Goal: Information Seeking & Learning: Learn about a topic

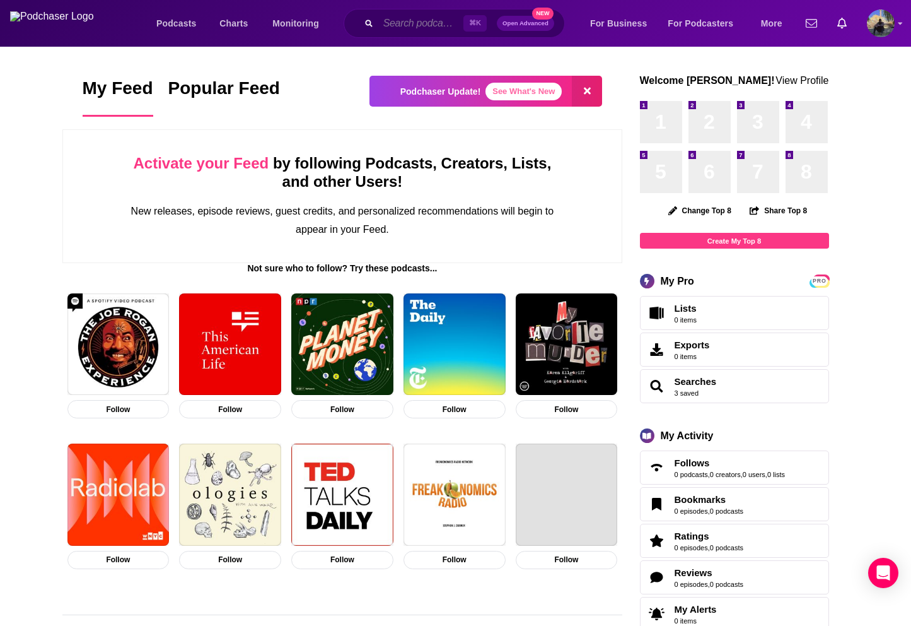
click at [393, 23] on input "Search podcasts, credits, & more..." at bounding box center [420, 23] width 85 height 19
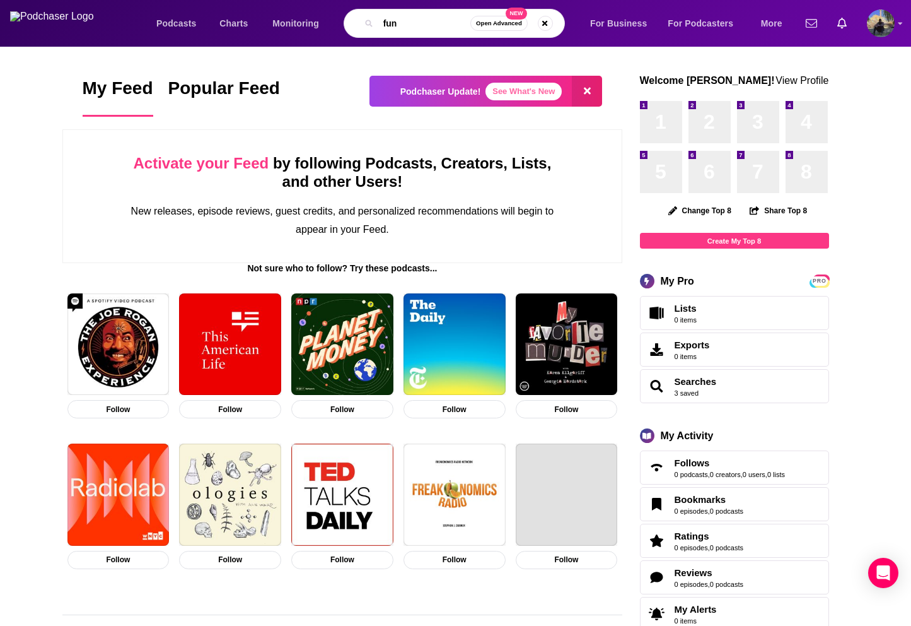
type input "fun"
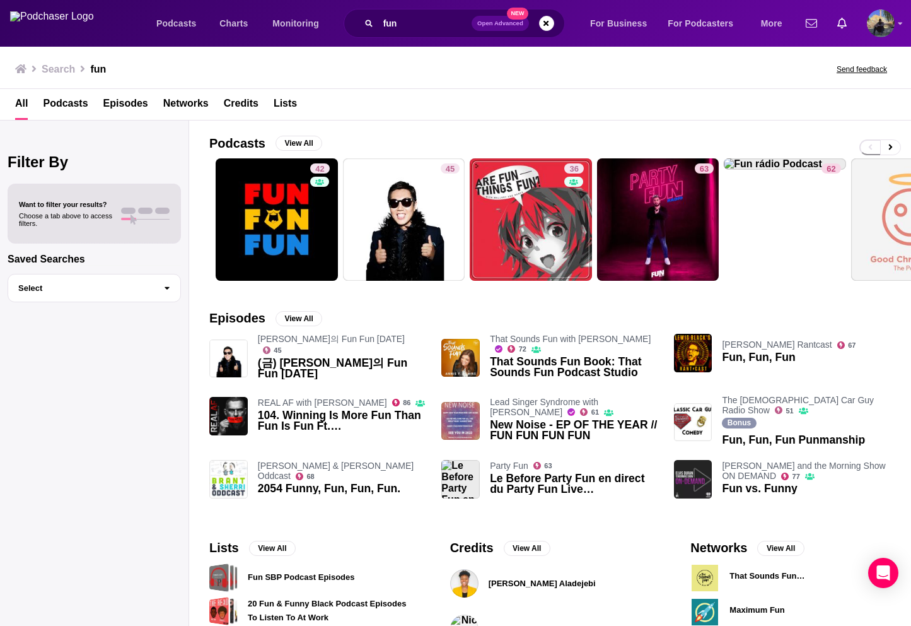
click at [127, 106] on span "Episodes" at bounding box center [125, 107] width 45 height 26
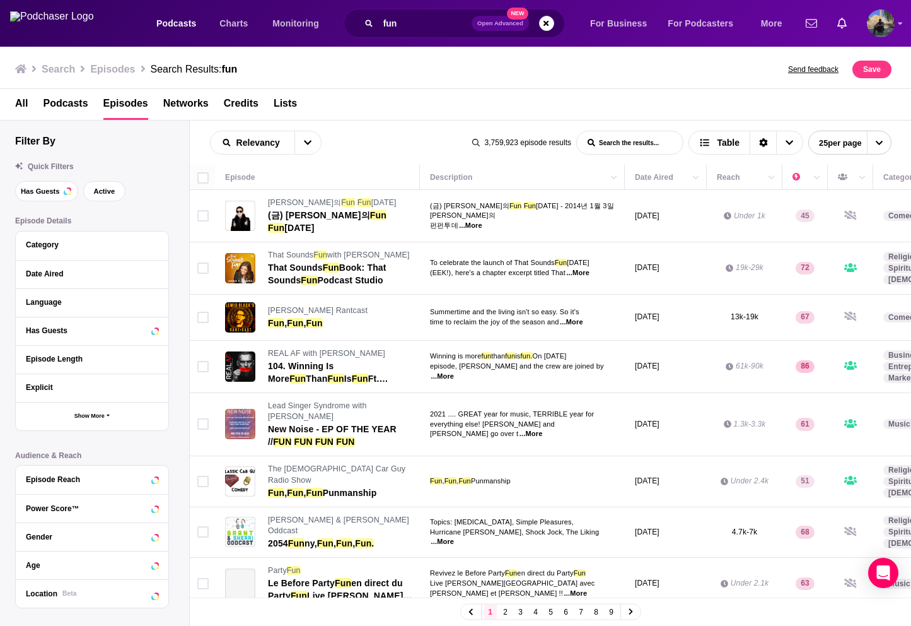
click at [383, 86] on div "Search Episodes Search Results: fun Send feedback Save" at bounding box center [456, 67] width 912 height 44
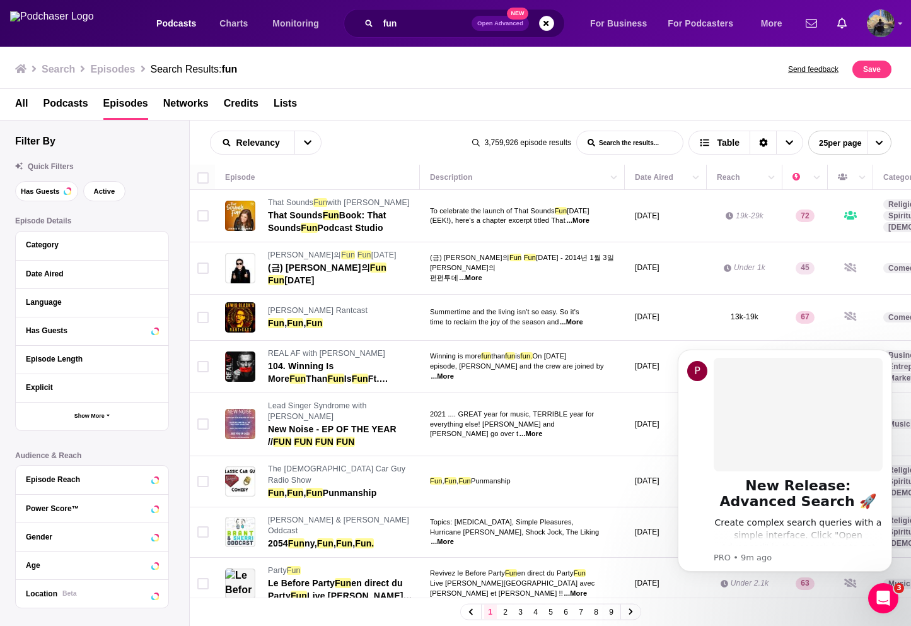
click at [342, 105] on div "All Podcasts Episodes Networks Credits Lists" at bounding box center [458, 107] width 887 height 26
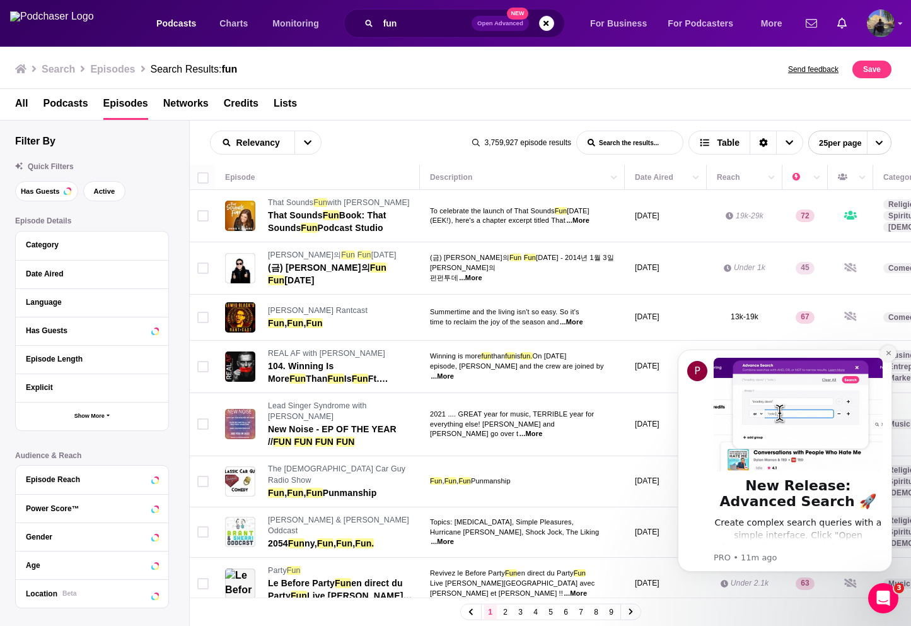
click at [888, 349] on button "Dismiss notification" at bounding box center [888, 353] width 16 height 16
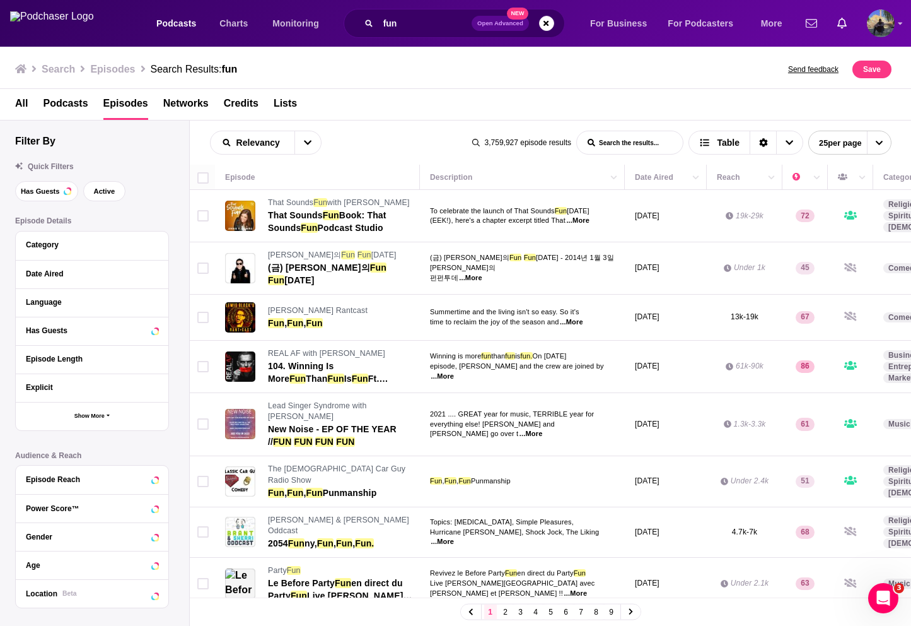
click at [411, 107] on div "All Podcasts Episodes Networks Credits Lists" at bounding box center [458, 107] width 887 height 26
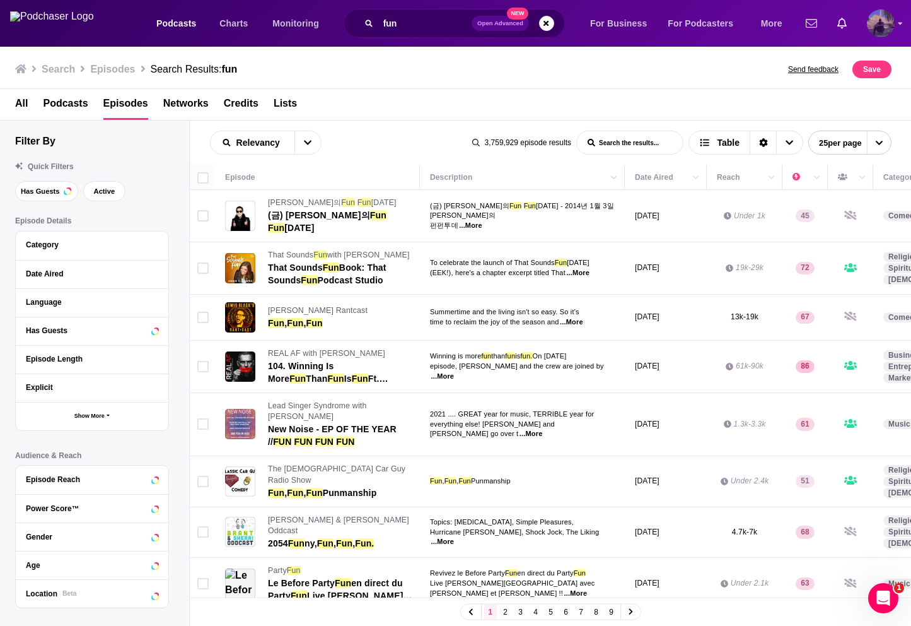
click at [885, 30] on img "Logged in as French" at bounding box center [881, 23] width 28 height 28
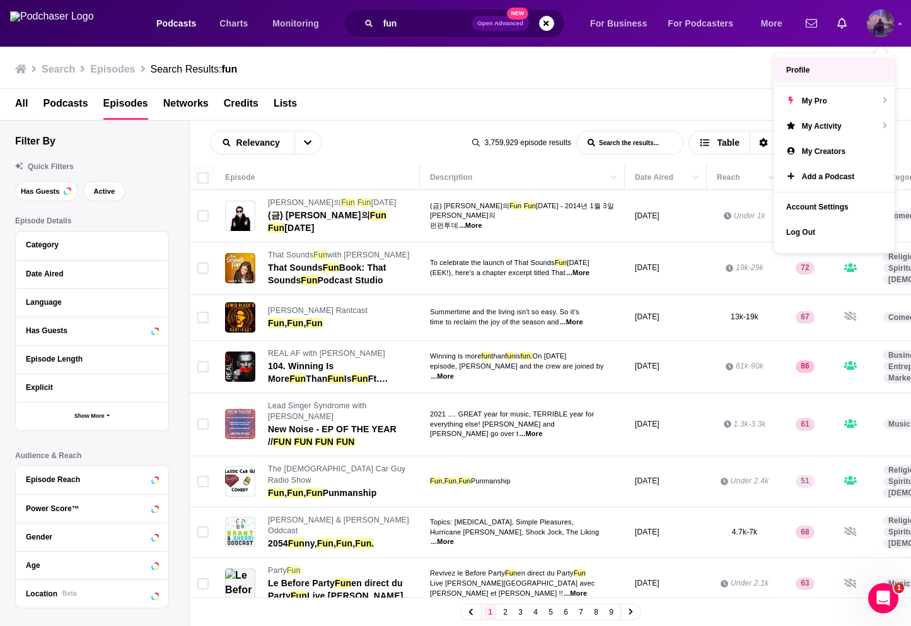
click at [820, 72] on link "Profile" at bounding box center [834, 69] width 121 height 25
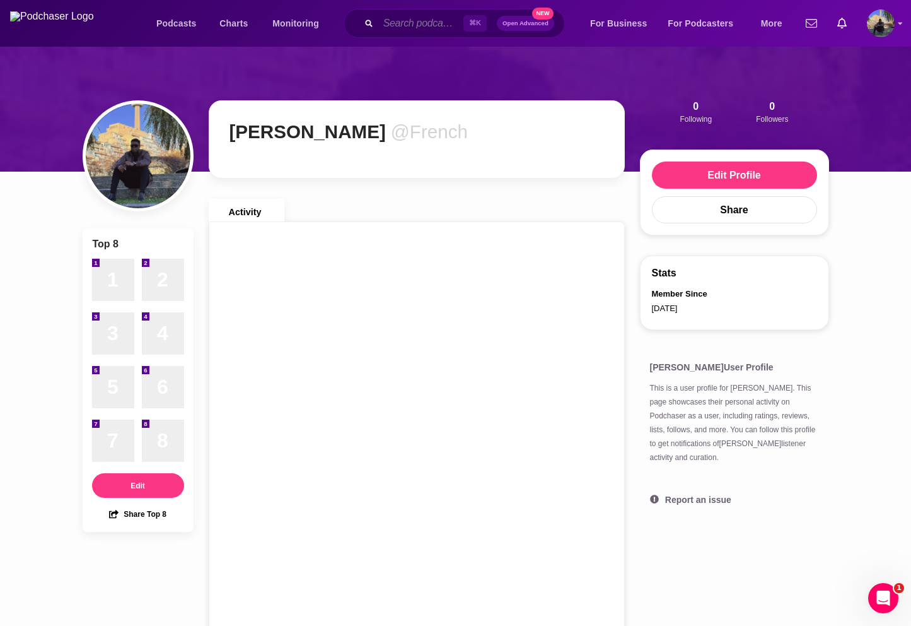
click at [385, 28] on input "Search podcasts, credits, & more..." at bounding box center [420, 23] width 85 height 19
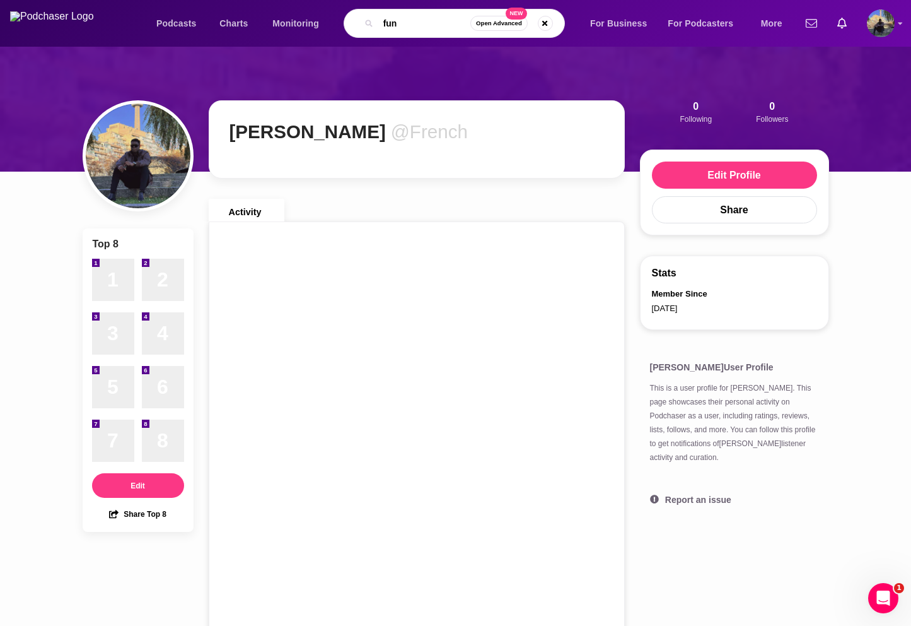
type input "fun"
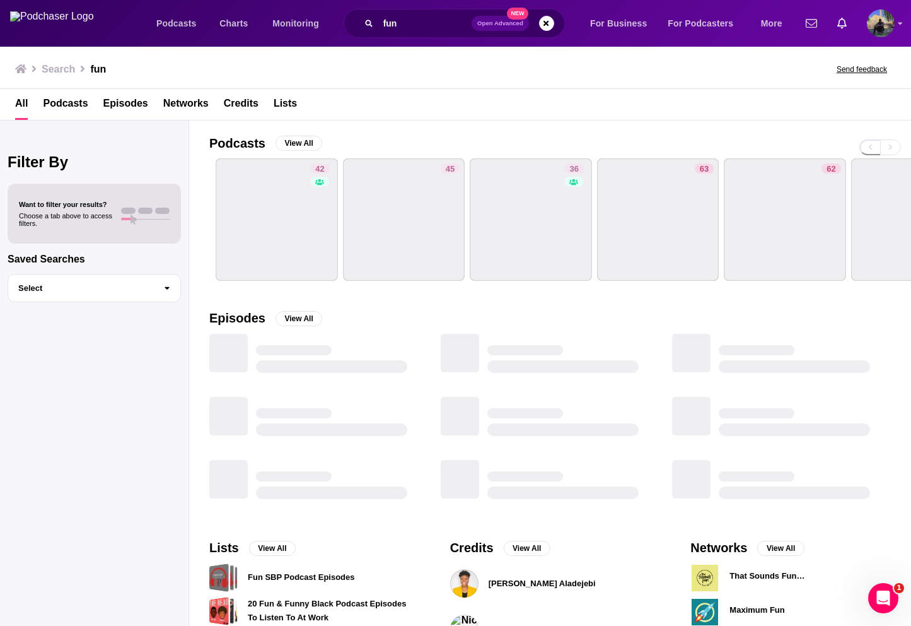
click at [118, 101] on span "Episodes" at bounding box center [125, 107] width 45 height 26
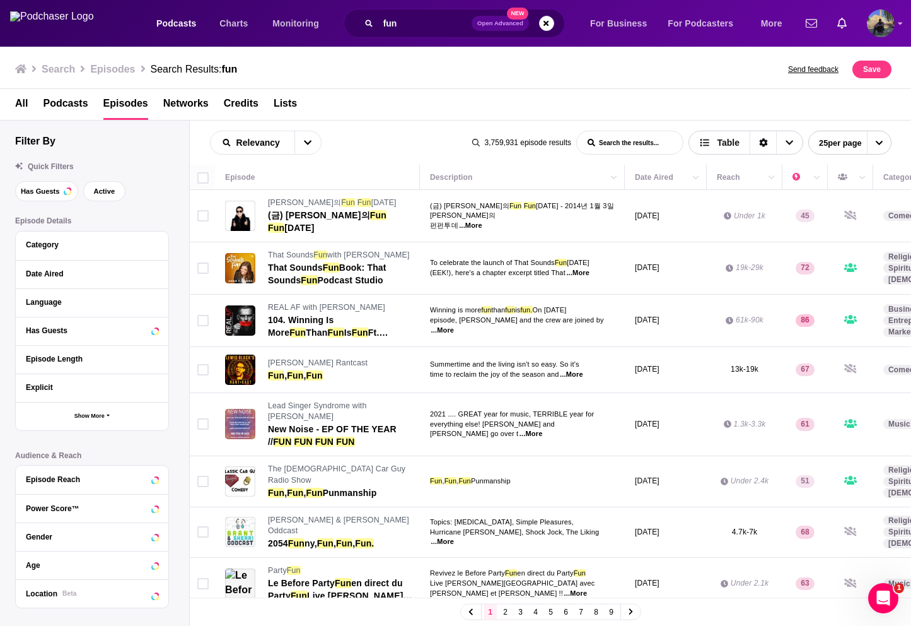
click at [759, 142] on icon "Sort Direction" at bounding box center [763, 143] width 8 height 9
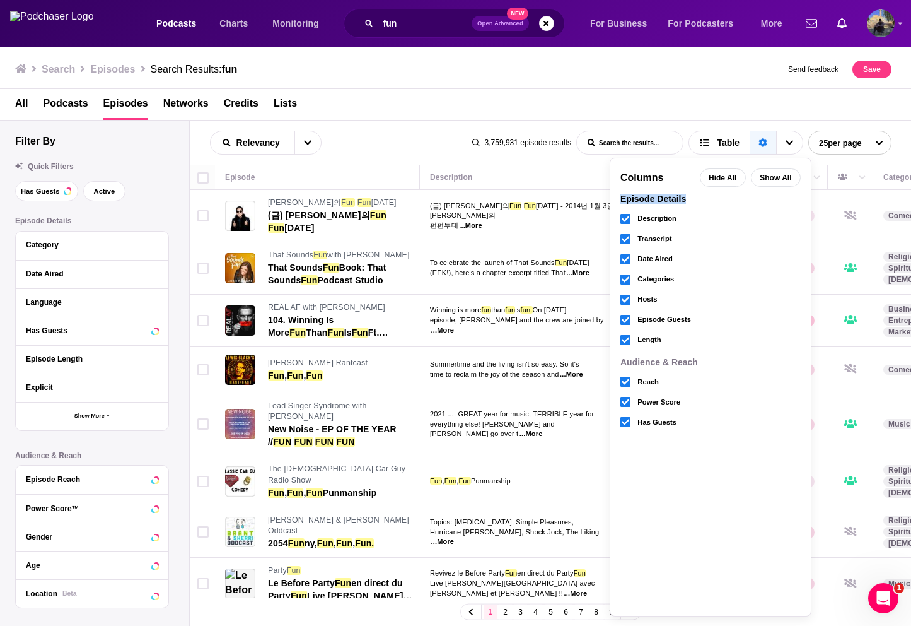
drag, startPoint x: 609, startPoint y: 199, endPoint x: 686, endPoint y: 199, distance: 77.6
click at [686, 199] on div "Columns Hide All Show All Episode Details Description Transcript Date Aired Cat…" at bounding box center [711, 387] width 202 height 458
copy p "Episode Details"
click at [694, 199] on p "Episode Details" at bounding box center [710, 198] width 180 height 9
click at [622, 242] on icon "Choose View" at bounding box center [626, 239] width 8 height 8
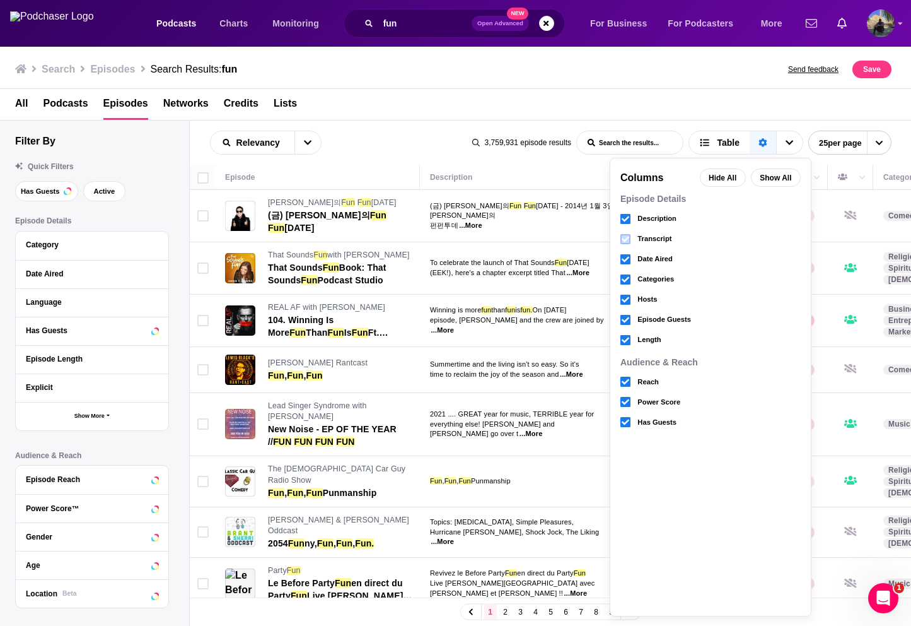
click at [622, 242] on icon "Choose View" at bounding box center [626, 239] width 8 height 8
click at [405, 68] on div "Search Episodes Search Results: fun Send feedback Save" at bounding box center [453, 70] width 877 height 18
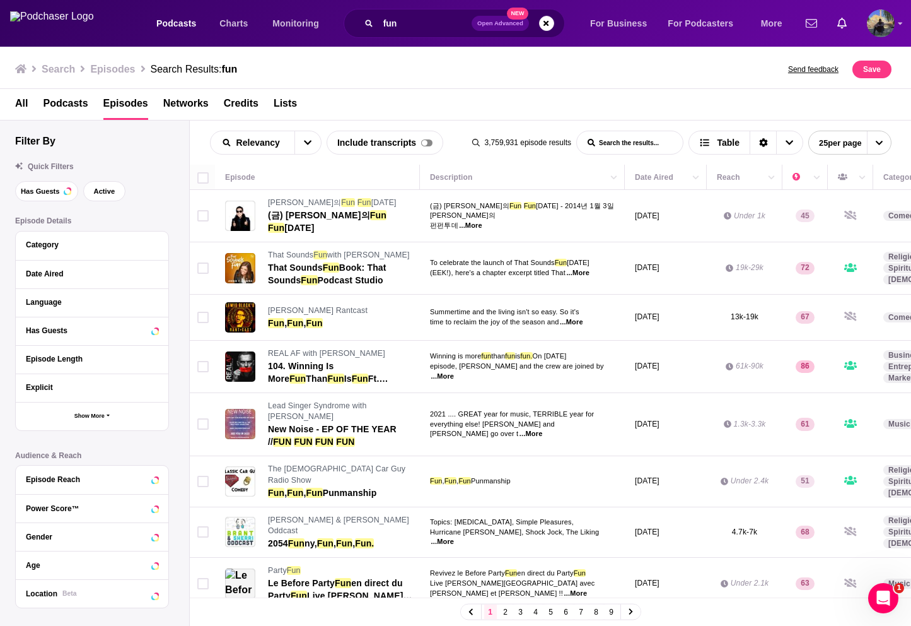
click at [399, 99] on div "All Podcasts Episodes Networks Credits Lists" at bounding box center [458, 107] width 887 height 26
click at [759, 141] on icon "Sort Direction" at bounding box center [763, 143] width 8 height 9
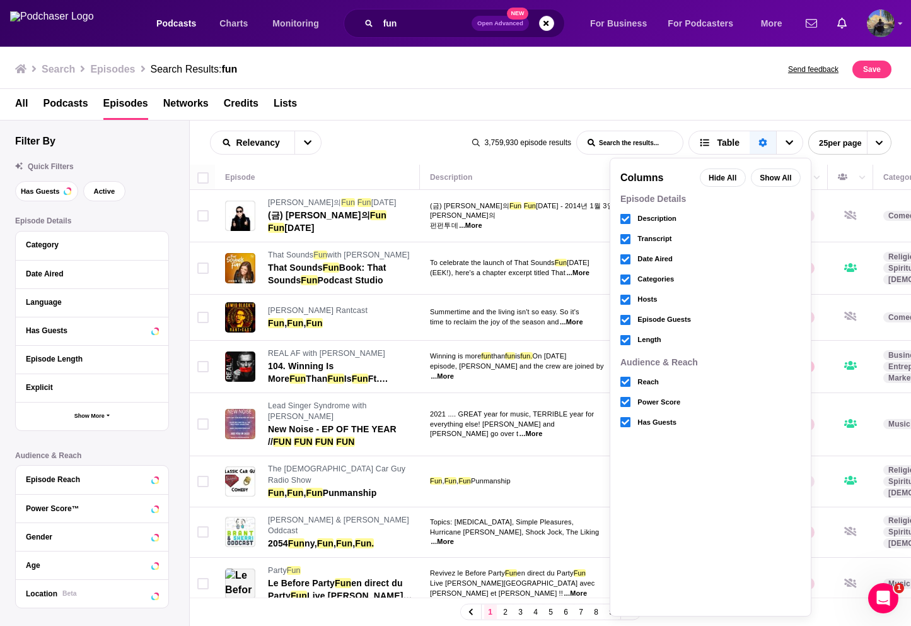
click at [754, 111] on div "All Podcasts Episodes Networks Credits Lists" at bounding box center [458, 107] width 887 height 26
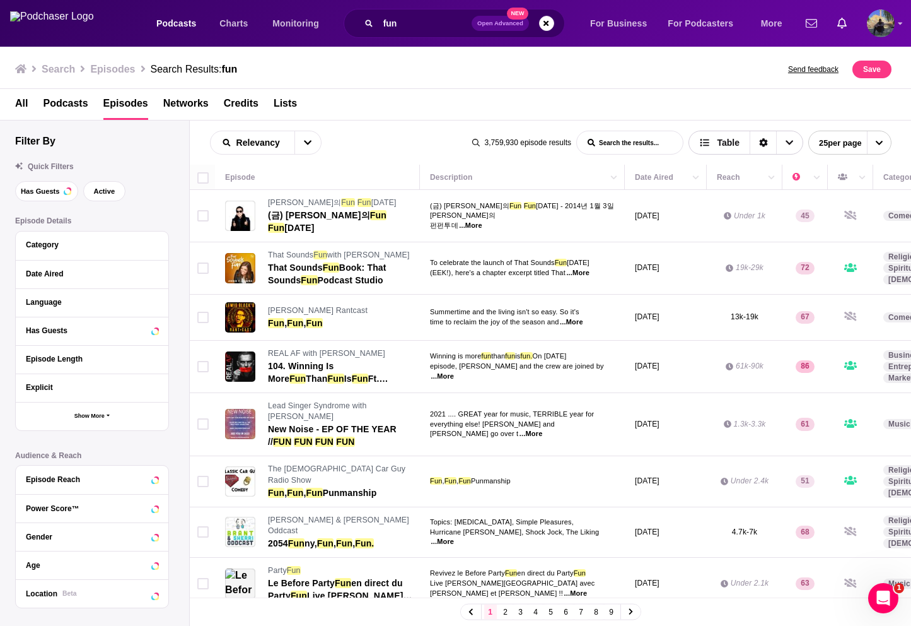
click at [759, 142] on icon "Sort Direction" at bounding box center [763, 142] width 9 height 9
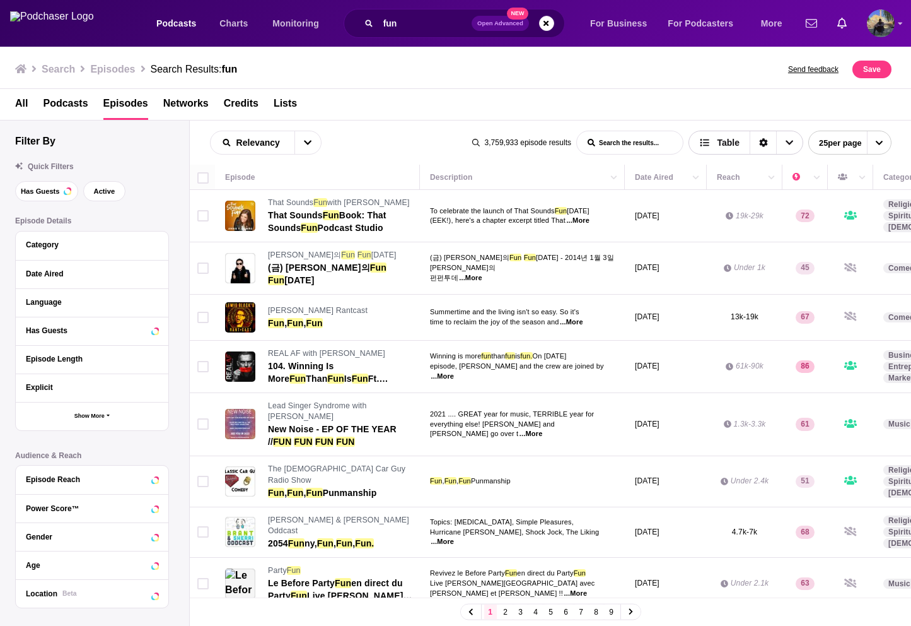
click at [759, 142] on icon "Sort Direction" at bounding box center [763, 143] width 8 height 9
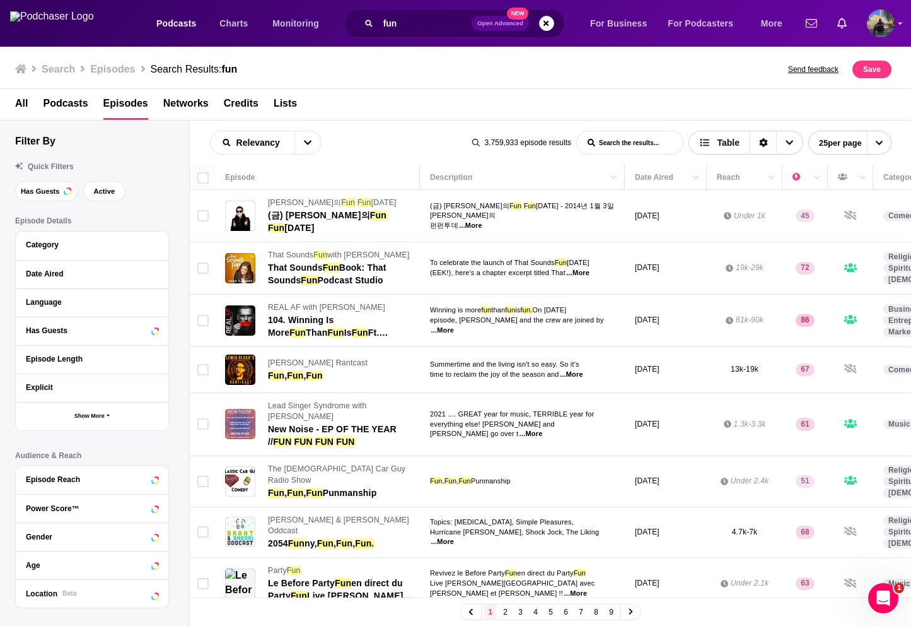
click at [759, 143] on icon "Sort Direction" at bounding box center [763, 143] width 8 height 9
click at [759, 139] on icon "Sort Direction" at bounding box center [763, 143] width 8 height 9
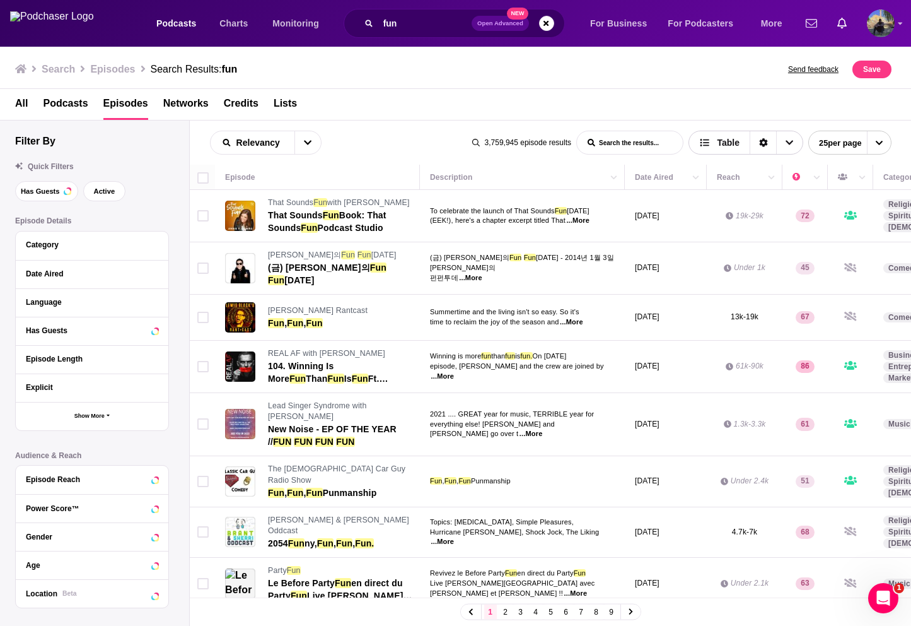
click at [759, 140] on icon "Sort Direction" at bounding box center [763, 143] width 8 height 9
click at [759, 142] on icon "Sort Direction" at bounding box center [763, 143] width 8 height 9
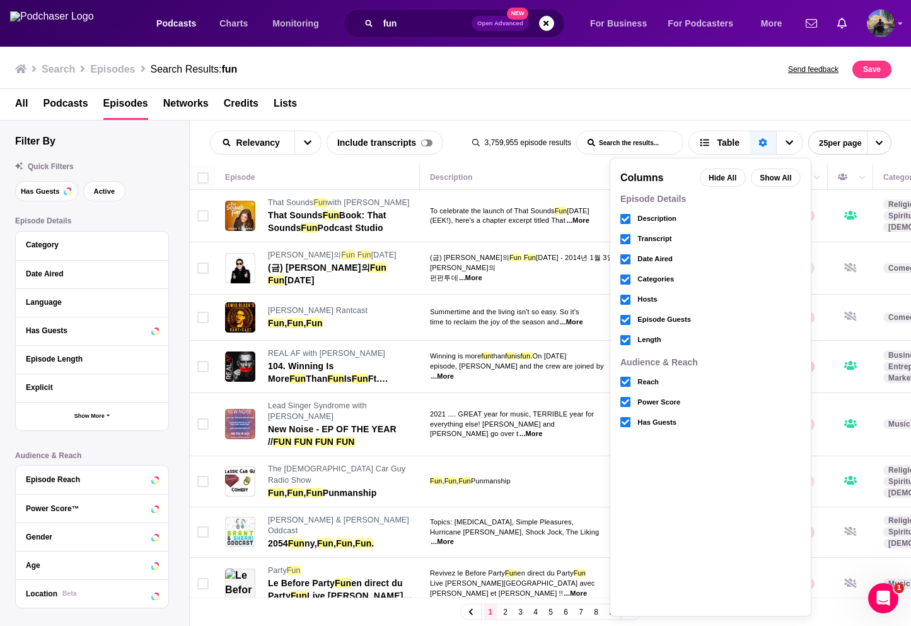
click at [368, 96] on div "All Podcasts Episodes Networks Credits Lists" at bounding box center [458, 107] width 887 height 26
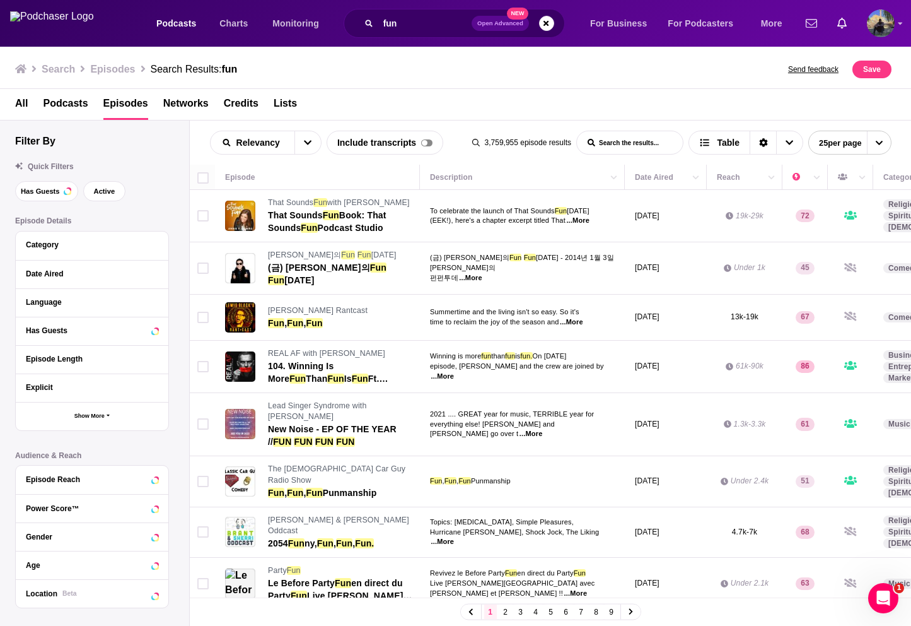
click at [368, 96] on div "All Podcasts Episodes Networks Credits Lists" at bounding box center [458, 107] width 887 height 26
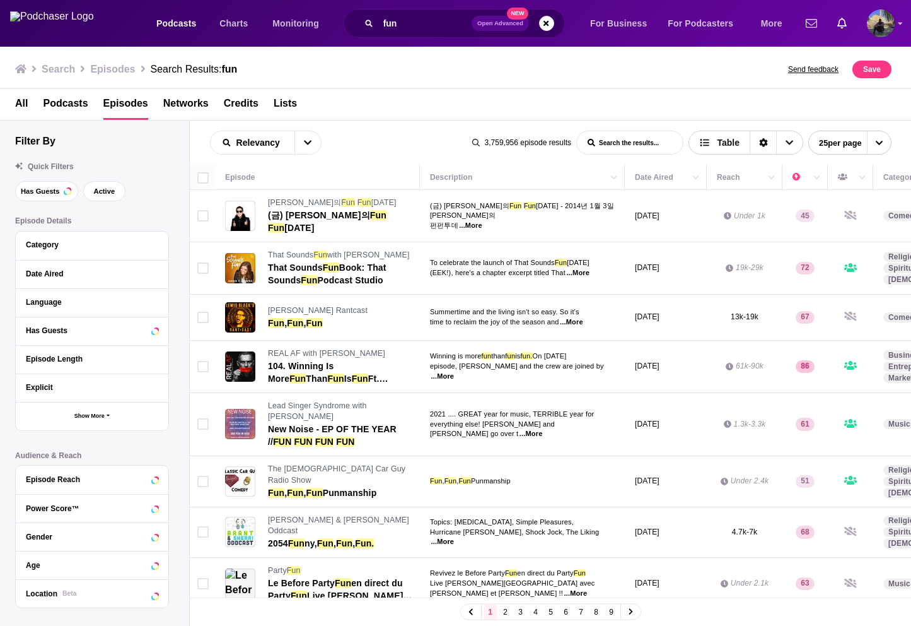
click at [759, 141] on icon "Sort Direction" at bounding box center [763, 143] width 8 height 9
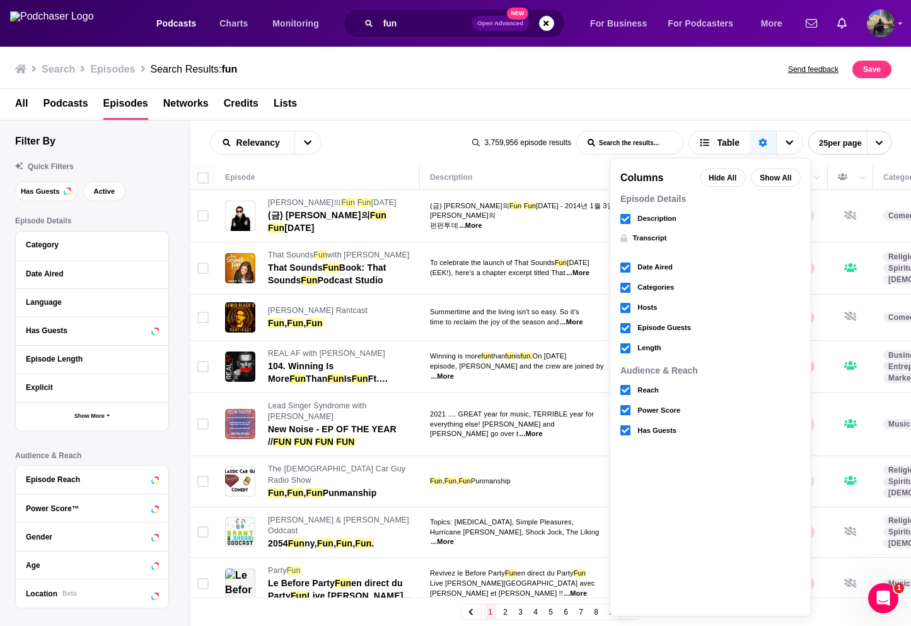
click at [632, 238] on button "Transcript" at bounding box center [643, 243] width 46 height 28
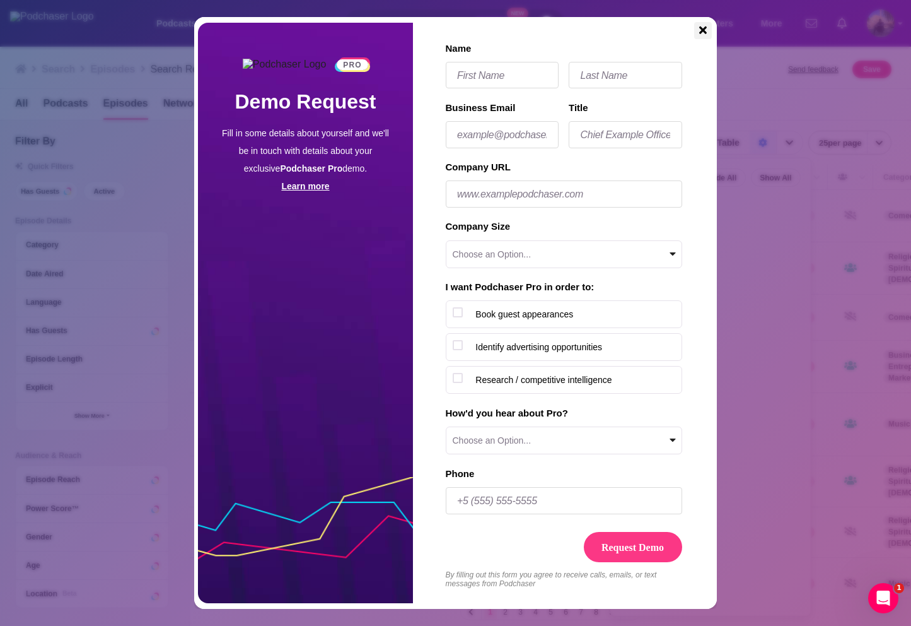
click at [699, 29] on icon "Close" at bounding box center [703, 30] width 8 height 11
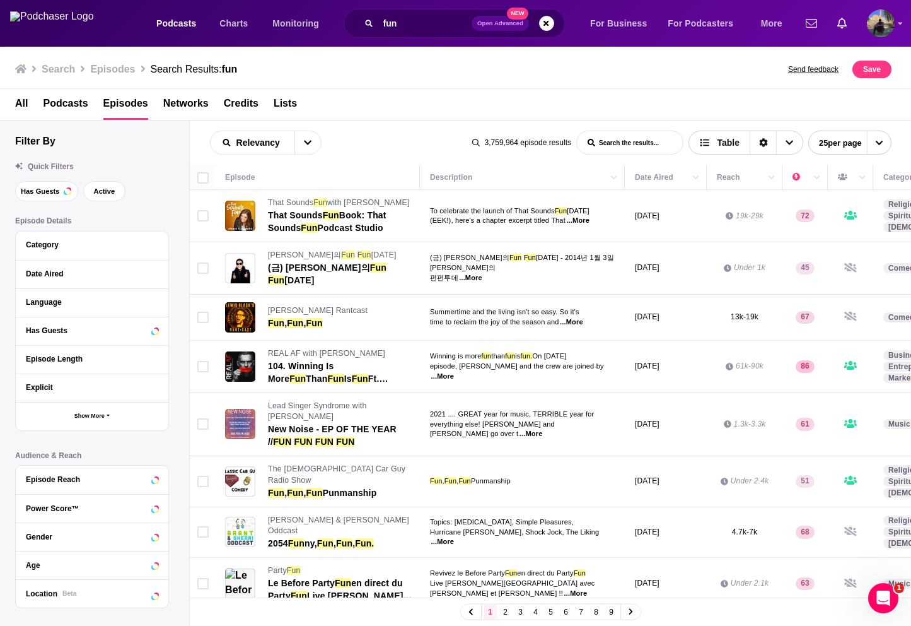
click at [759, 143] on icon "Sort Direction" at bounding box center [763, 143] width 8 height 9
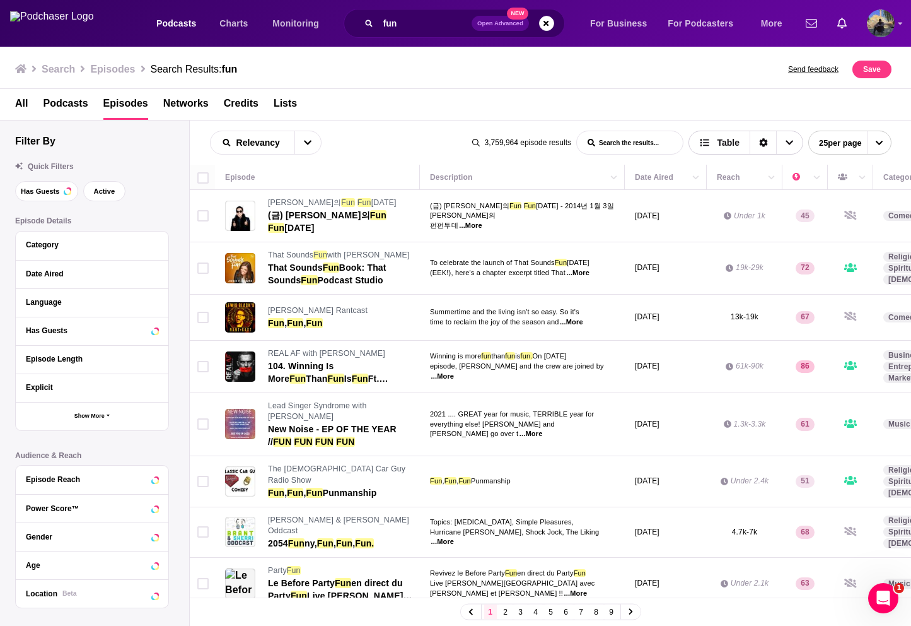
click at [759, 141] on icon "Sort Direction" at bounding box center [763, 142] width 9 height 9
click at [759, 143] on icon "Sort Direction" at bounding box center [763, 143] width 8 height 9
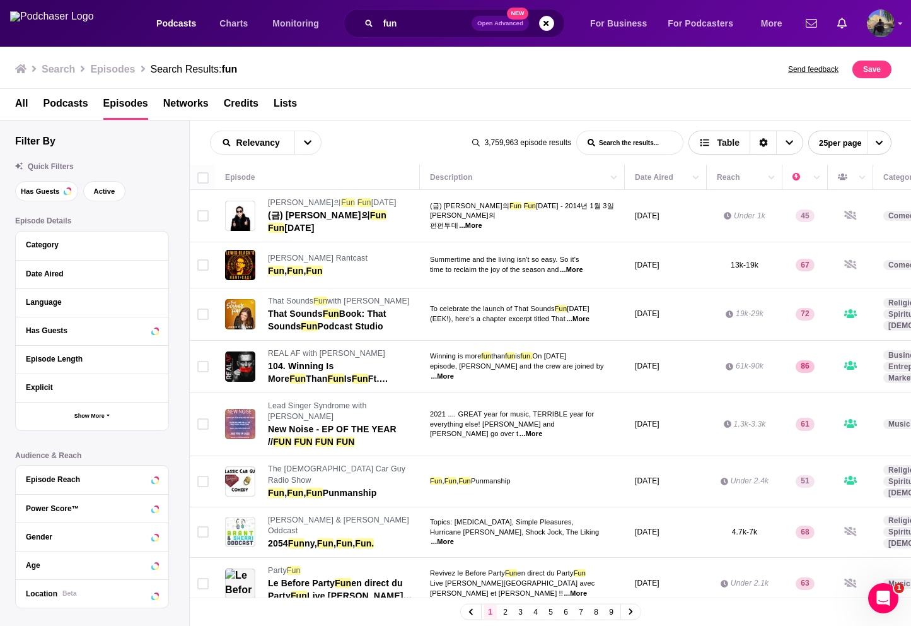
click at [759, 140] on icon "Sort Direction" at bounding box center [763, 143] width 8 height 9
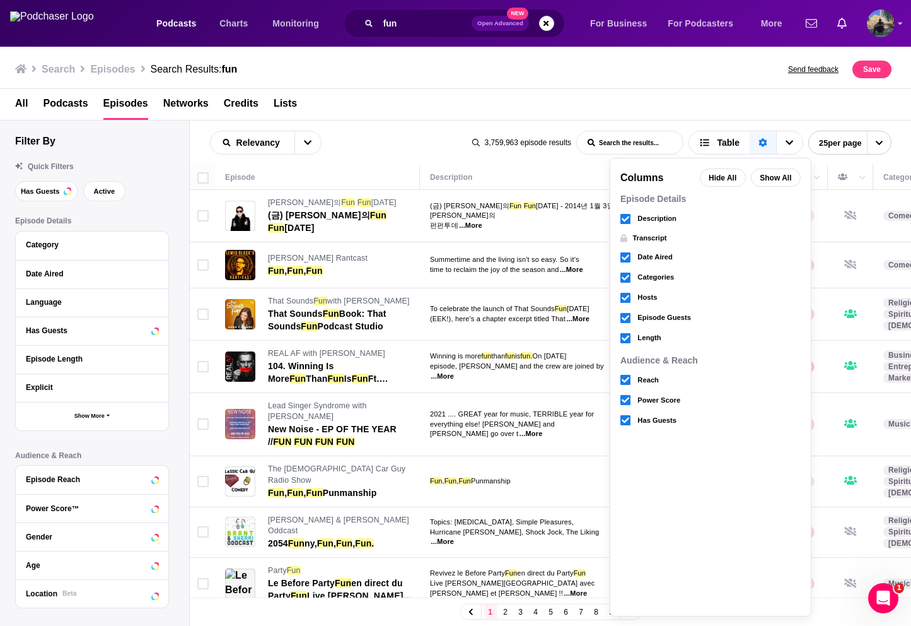
click at [636, 237] on link "Transcript" at bounding box center [710, 238] width 180 height 18
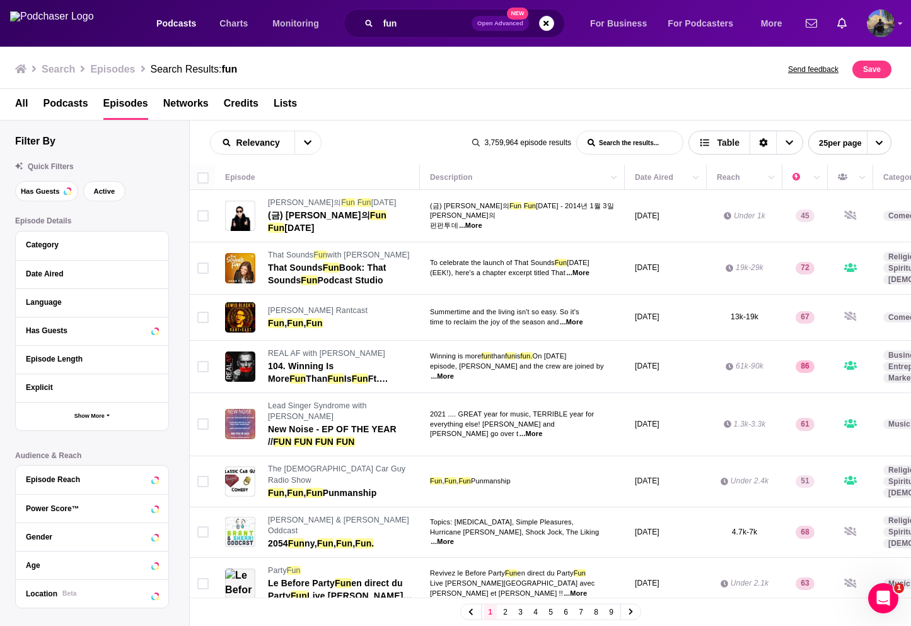
click at [759, 143] on icon "Sort Direction" at bounding box center [763, 142] width 9 height 9
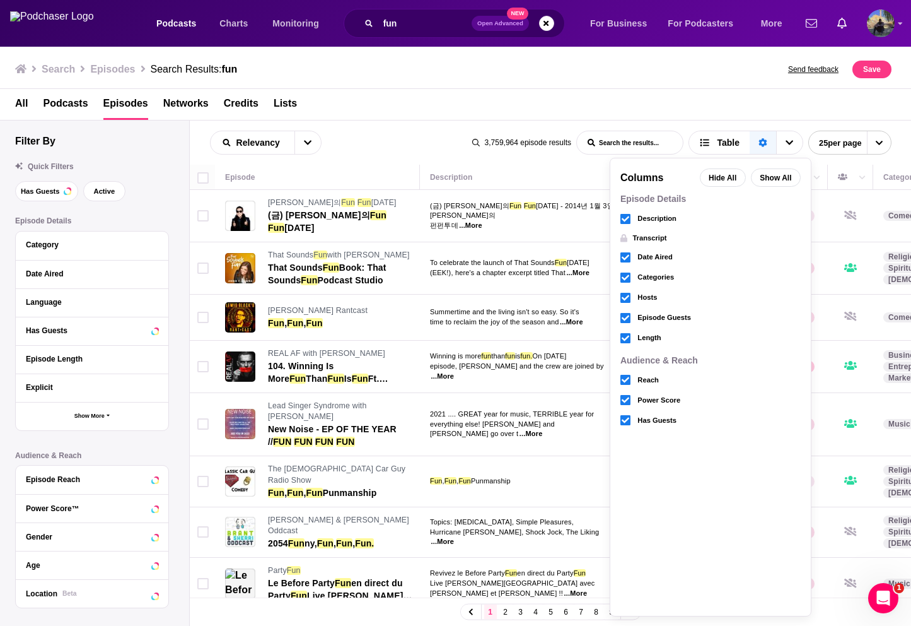
click at [641, 236] on link "Transcript" at bounding box center [710, 238] width 180 height 18
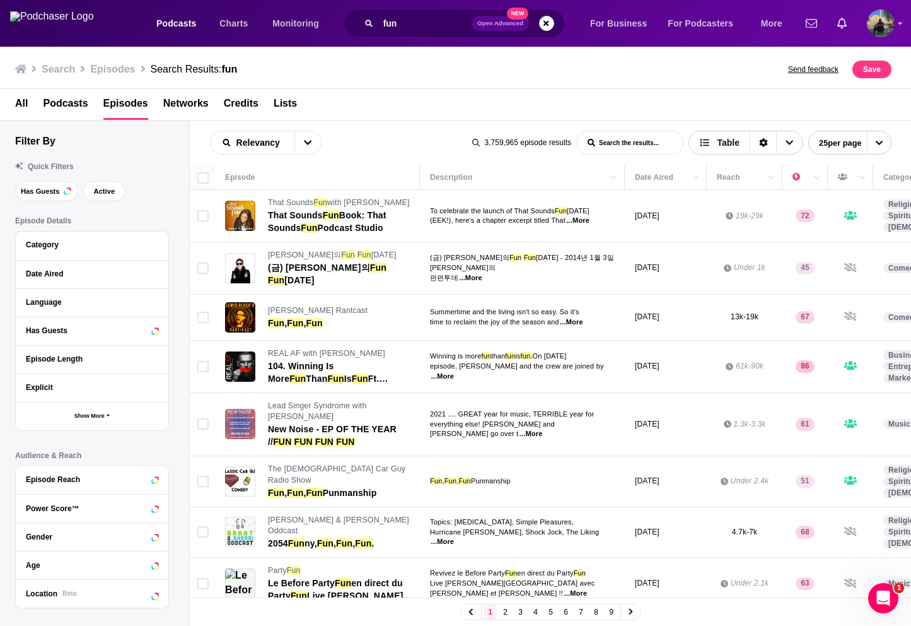
click at [759, 146] on icon "Sort Direction" at bounding box center [763, 142] width 9 height 9
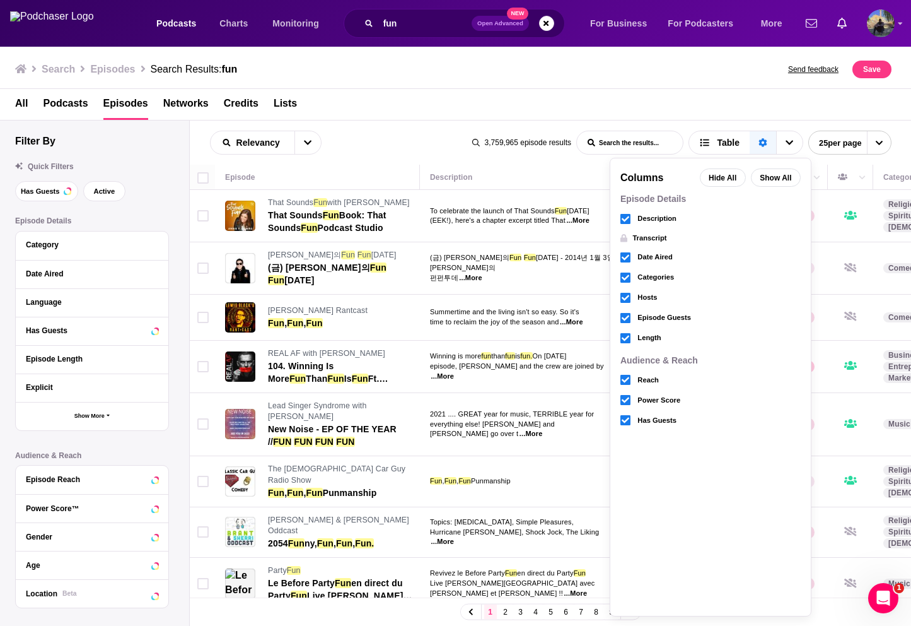
click at [644, 237] on link "Transcript" at bounding box center [710, 238] width 180 height 18
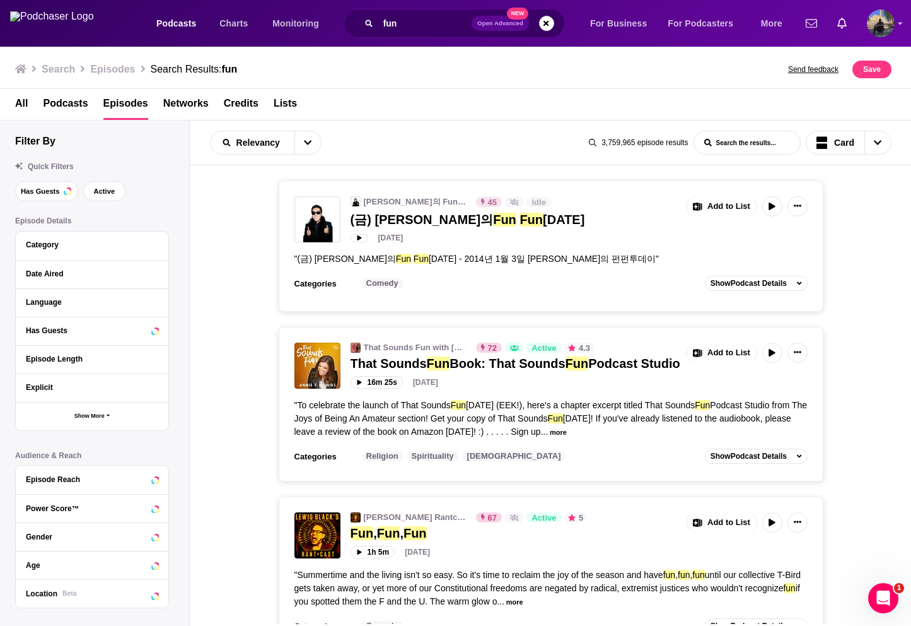
click at [71, 103] on span "Podcasts" at bounding box center [65, 107] width 45 height 26
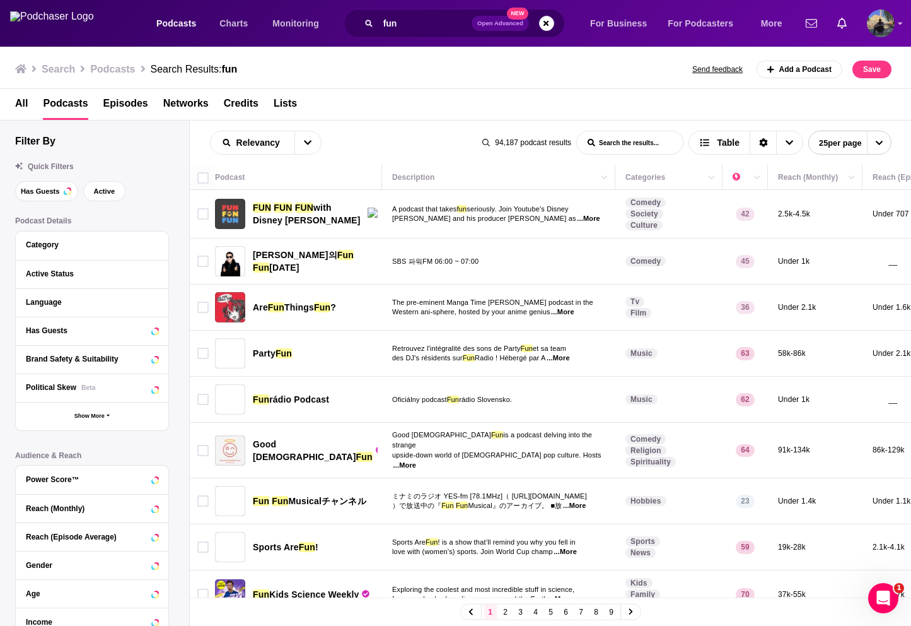
click at [226, 219] on img "FUN FUN FUN with Disney Dan Becker" at bounding box center [230, 214] width 30 height 30
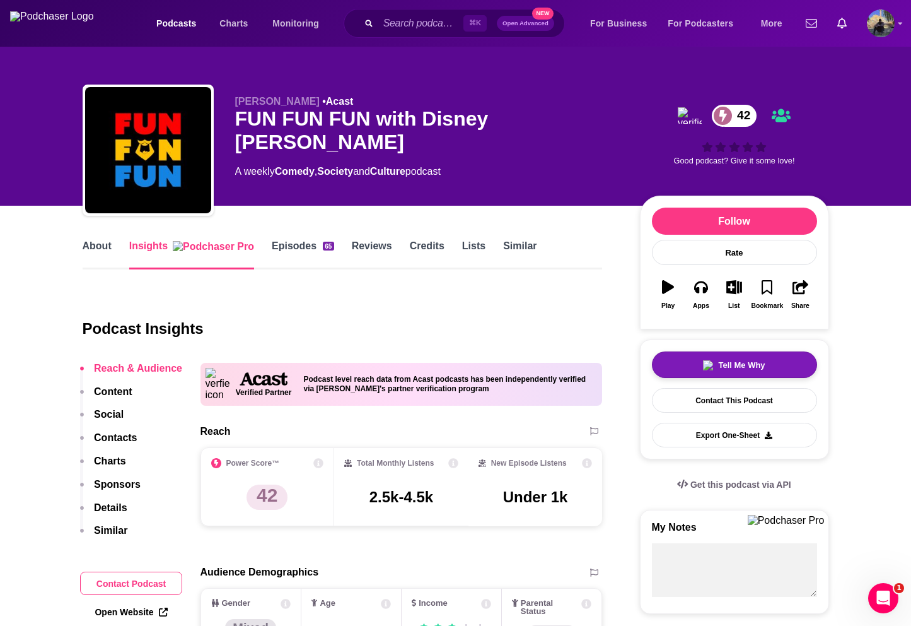
click at [684, 365] on button "Tell Me Why" at bounding box center [734, 364] width 165 height 26
click at [721, 363] on span "Tell Me Why" at bounding box center [741, 364] width 47 height 9
click at [719, 371] on button "Tell Me Why" at bounding box center [734, 364] width 165 height 26
click at [716, 363] on div "Tell Me Why" at bounding box center [734, 365] width 62 height 10
click at [725, 368] on span "Tell Me Why" at bounding box center [741, 364] width 47 height 9
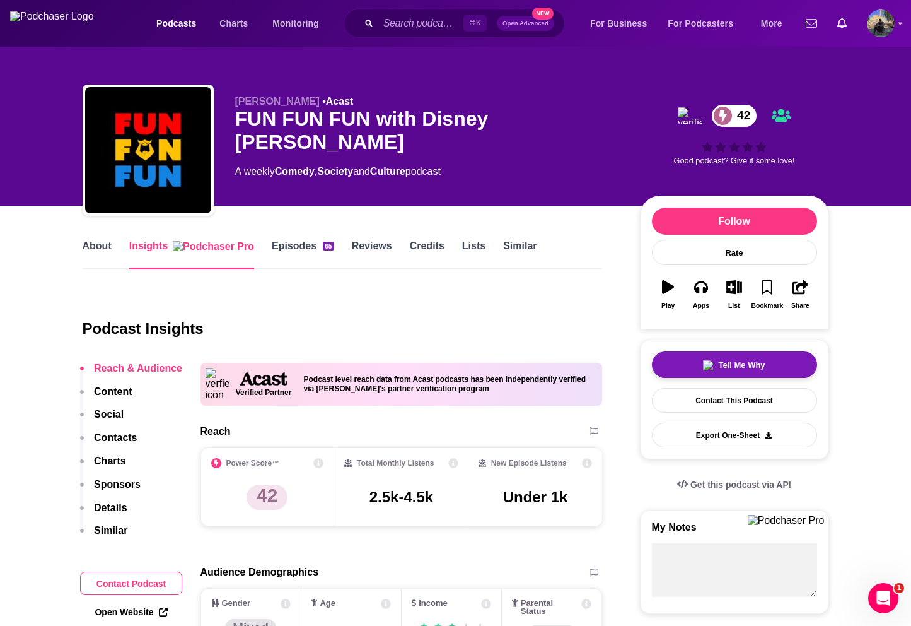
click at [706, 378] on button "Tell Me Why" at bounding box center [734, 364] width 165 height 26
click at [712, 374] on button "Tell Me Why" at bounding box center [734, 364] width 165 height 26
click at [705, 367] on img "button" at bounding box center [708, 365] width 10 height 10
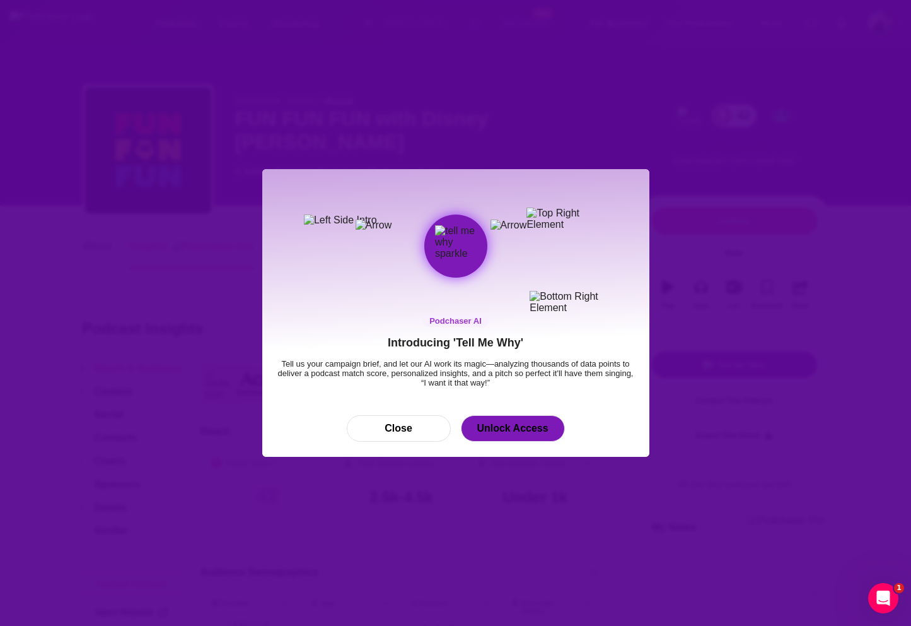
click at [513, 429] on link "Unlock Access" at bounding box center [513, 428] width 104 height 26
click at [453, 447] on div "Podchaser AI Introducing 'Tell Me Why' Tell us your campaign brief, and let our…" at bounding box center [455, 313] width 387 height 288
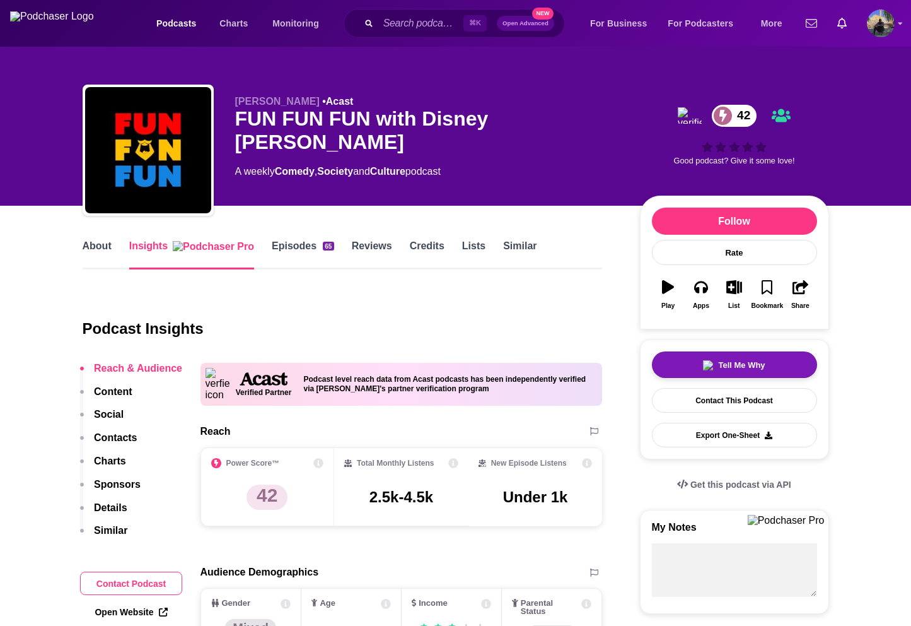
click at [692, 363] on button "Tell Me Why" at bounding box center [734, 364] width 165 height 26
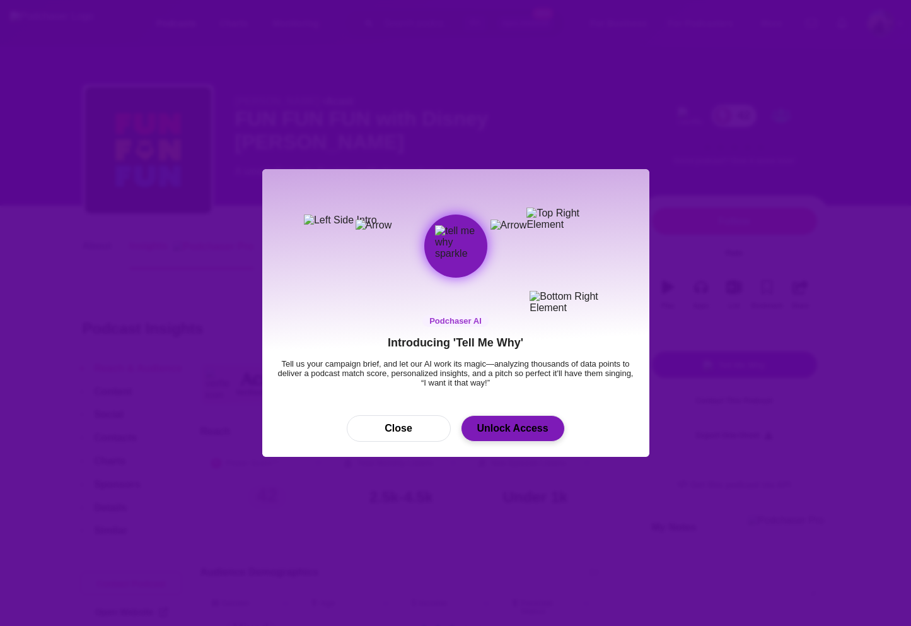
click at [480, 428] on link "Unlock Access" at bounding box center [513, 428] width 104 height 26
click at [414, 433] on button "Close" at bounding box center [399, 428] width 104 height 26
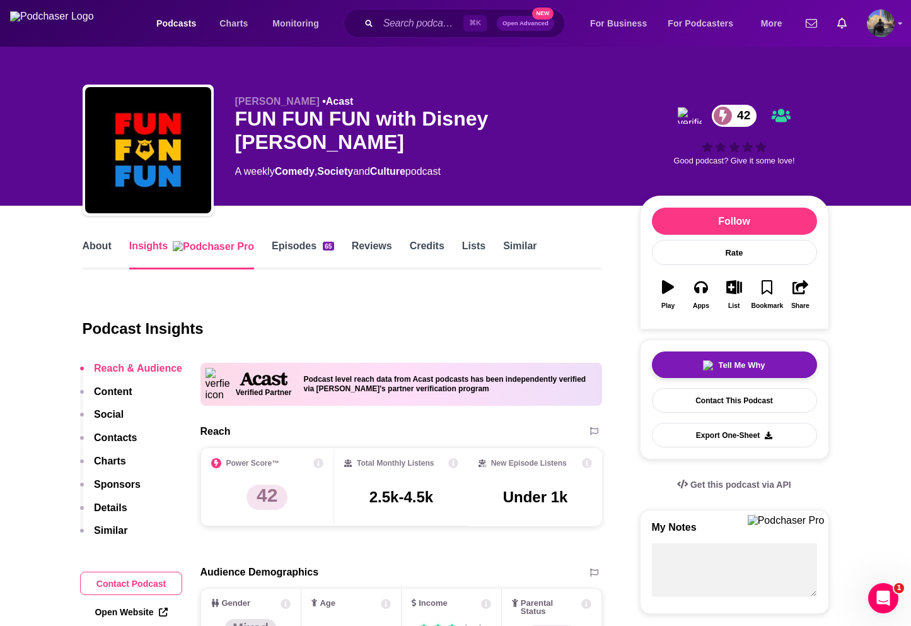
click at [721, 363] on span "Tell Me Why" at bounding box center [741, 364] width 47 height 9
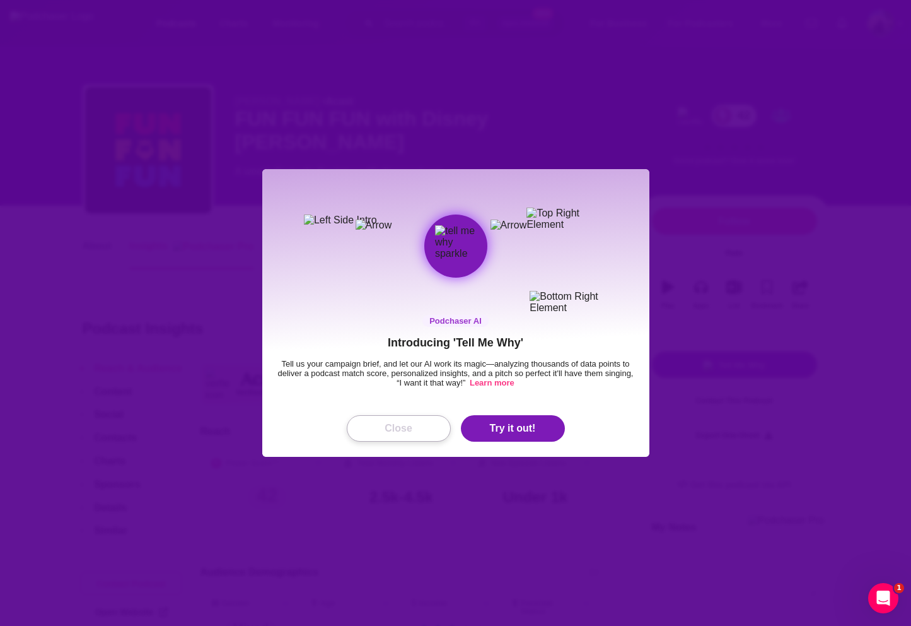
click at [381, 428] on button "Close" at bounding box center [399, 428] width 104 height 26
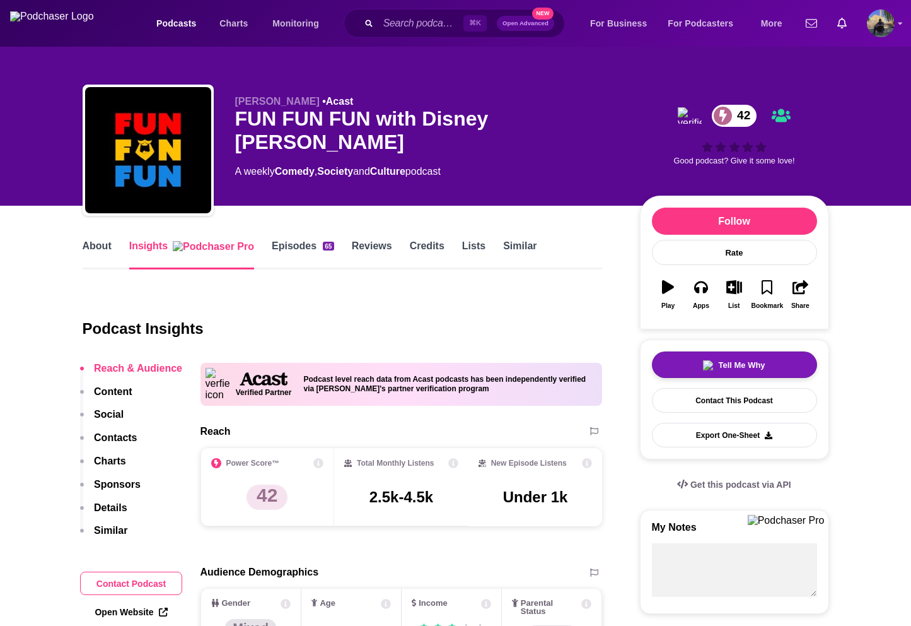
click at [670, 369] on button "Tell Me Why" at bounding box center [734, 364] width 165 height 26
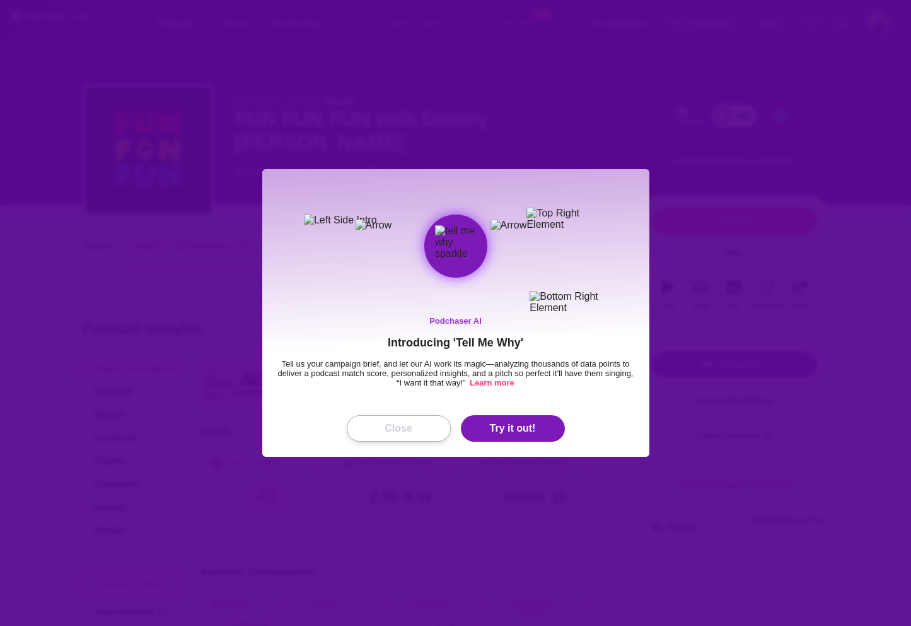
click at [403, 433] on button "Close" at bounding box center [399, 428] width 104 height 26
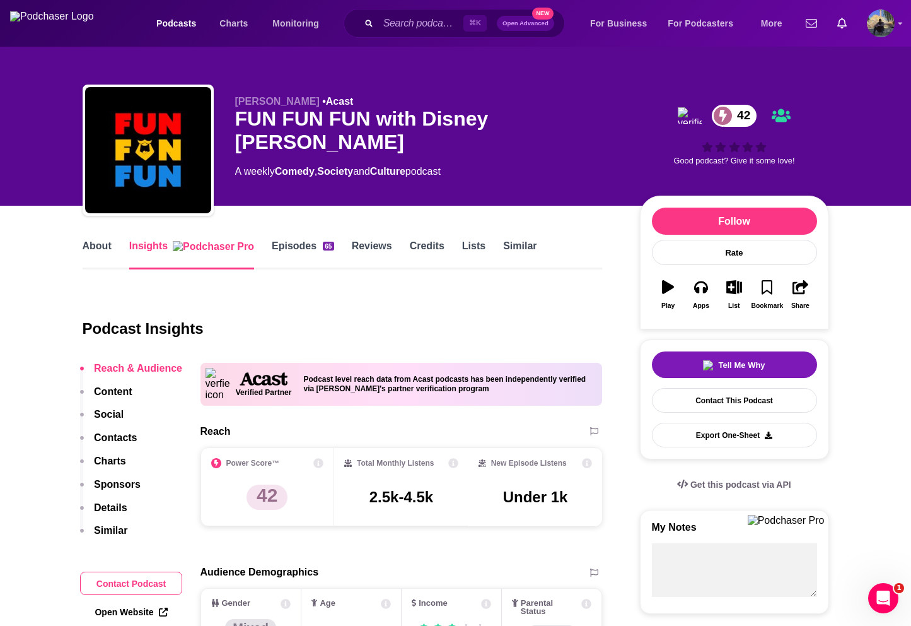
click at [417, 292] on div "Podcast Insights" at bounding box center [338, 320] width 510 height 63
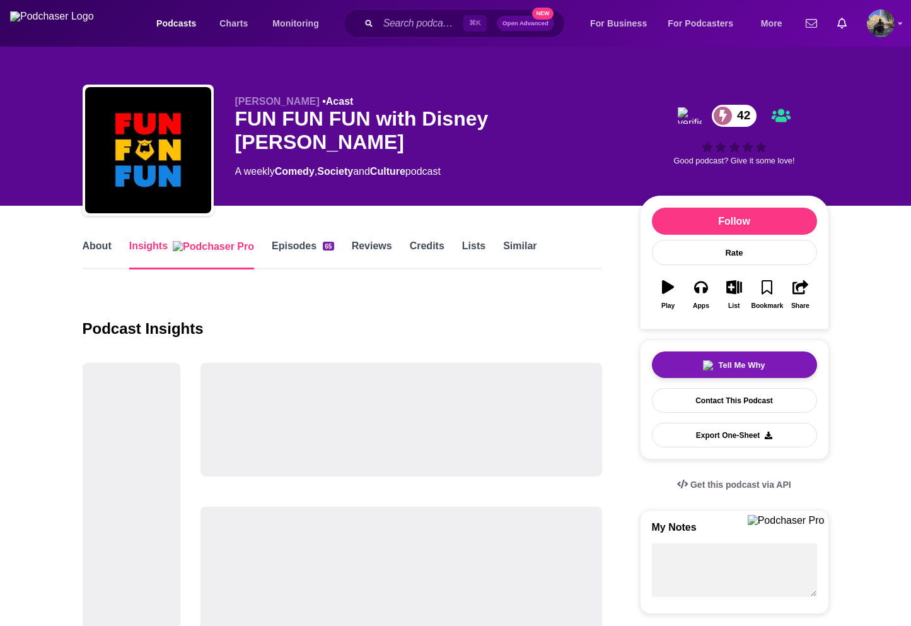
click at [689, 368] on button "Tell Me Why" at bounding box center [734, 364] width 165 height 26
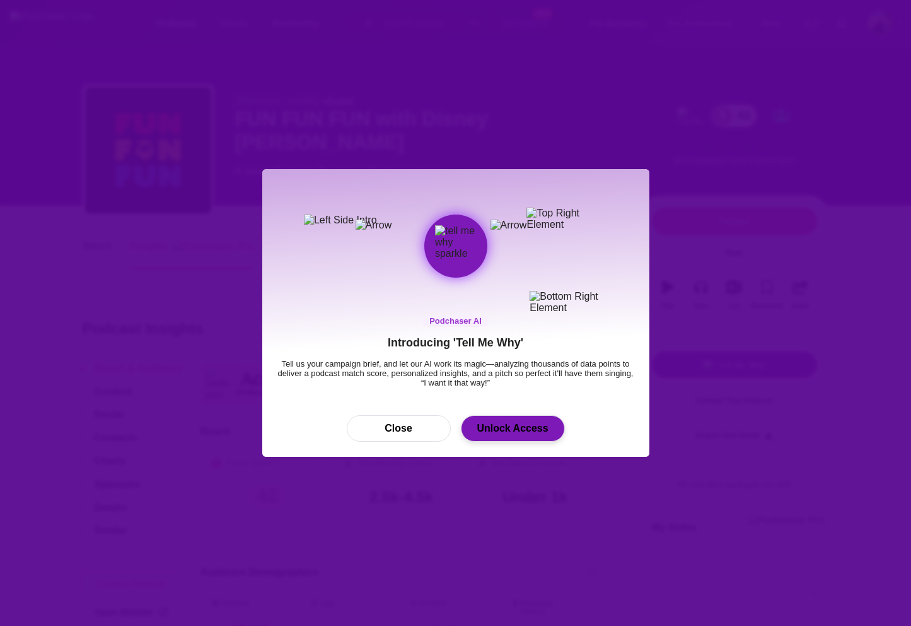
click at [520, 429] on link "Unlock Access" at bounding box center [513, 428] width 104 height 26
click at [426, 426] on button "Close" at bounding box center [399, 428] width 104 height 26
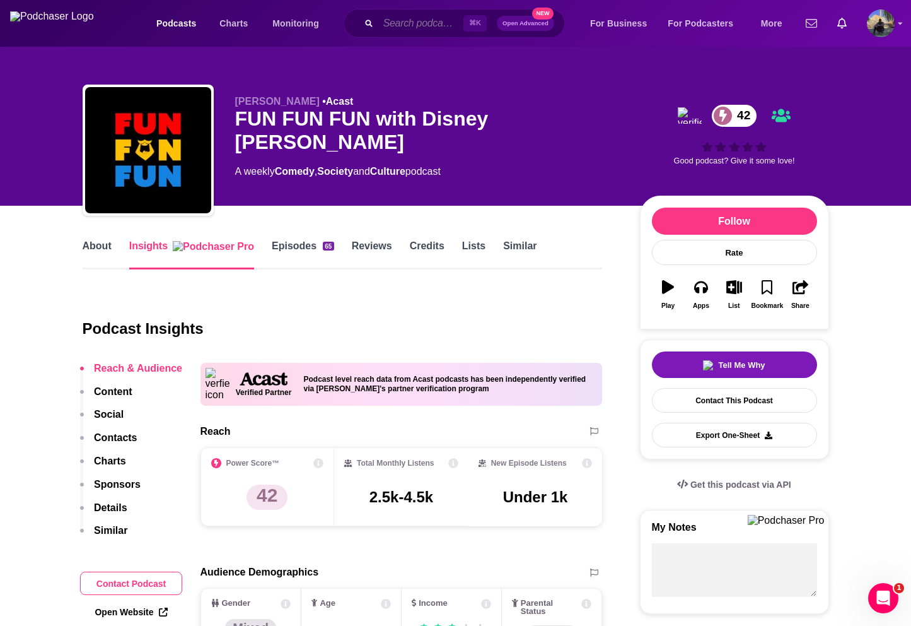
click at [390, 25] on input "Search podcasts, credits, & more..." at bounding box center [420, 23] width 85 height 19
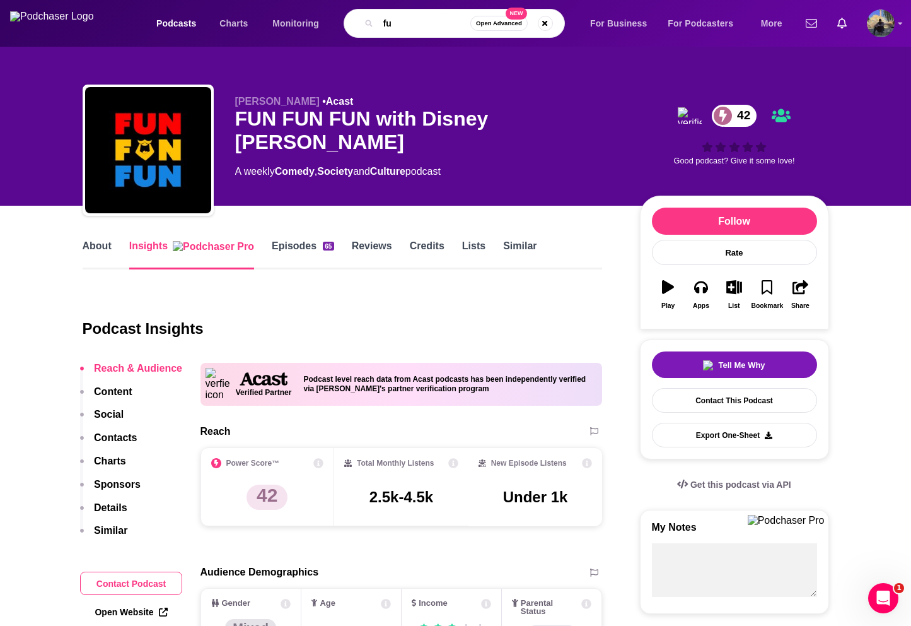
type input "fun"
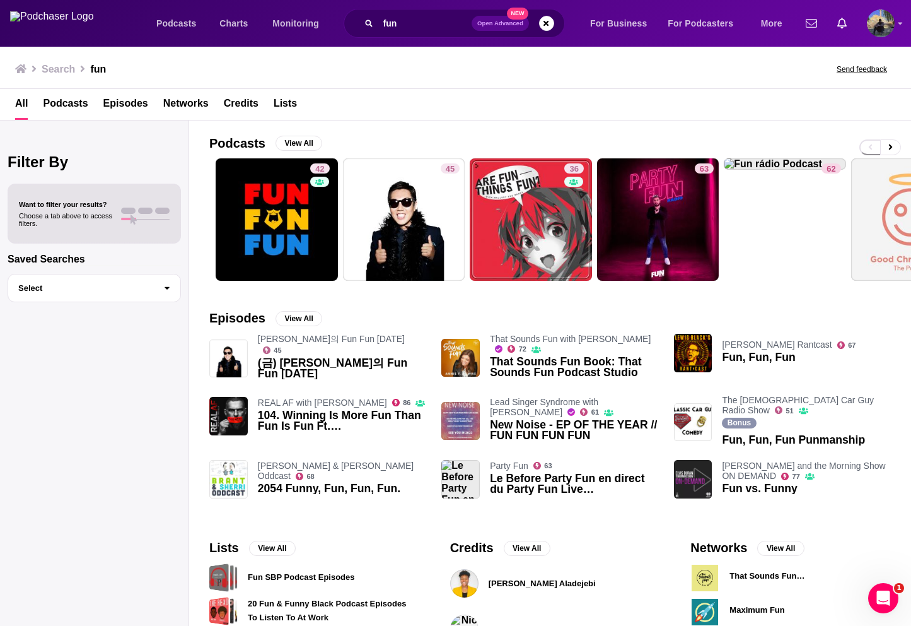
click at [124, 105] on span "Episodes" at bounding box center [125, 107] width 45 height 26
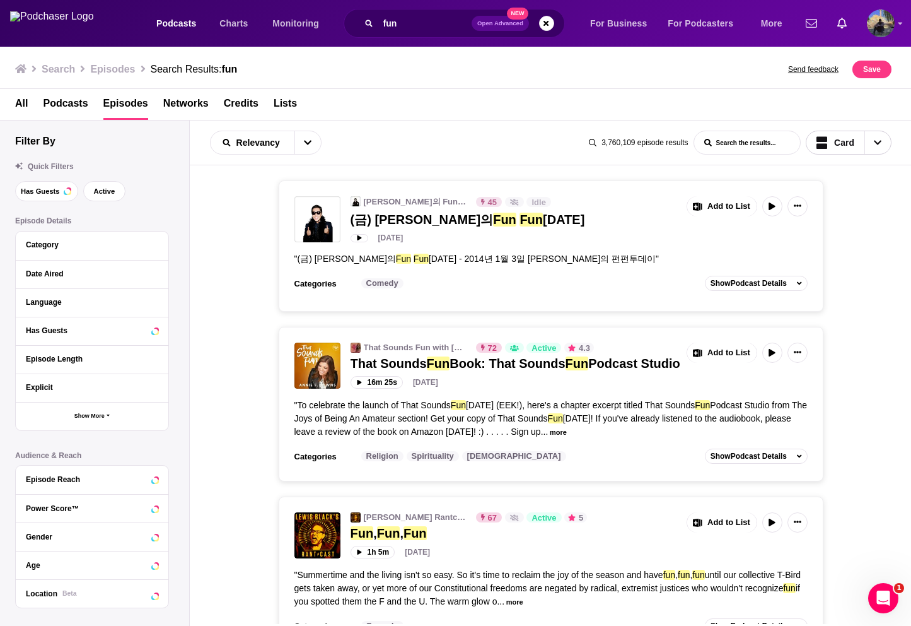
click at [883, 148] on span "Choose View" at bounding box center [878, 142] width 26 height 23
click at [843, 178] on div "Table" at bounding box center [849, 186] width 86 height 21
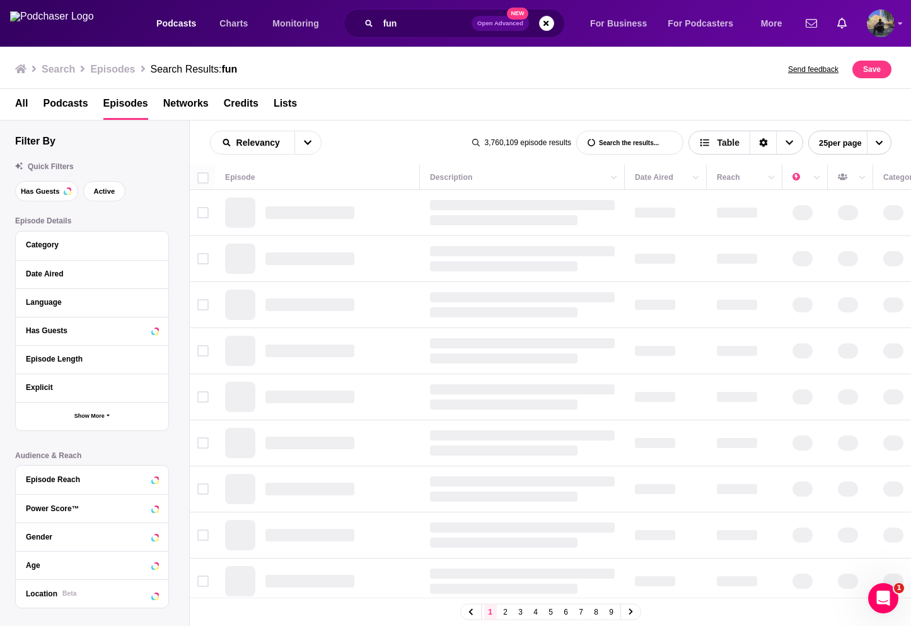
click at [759, 142] on icon "Sort Direction" at bounding box center [763, 142] width 9 height 9
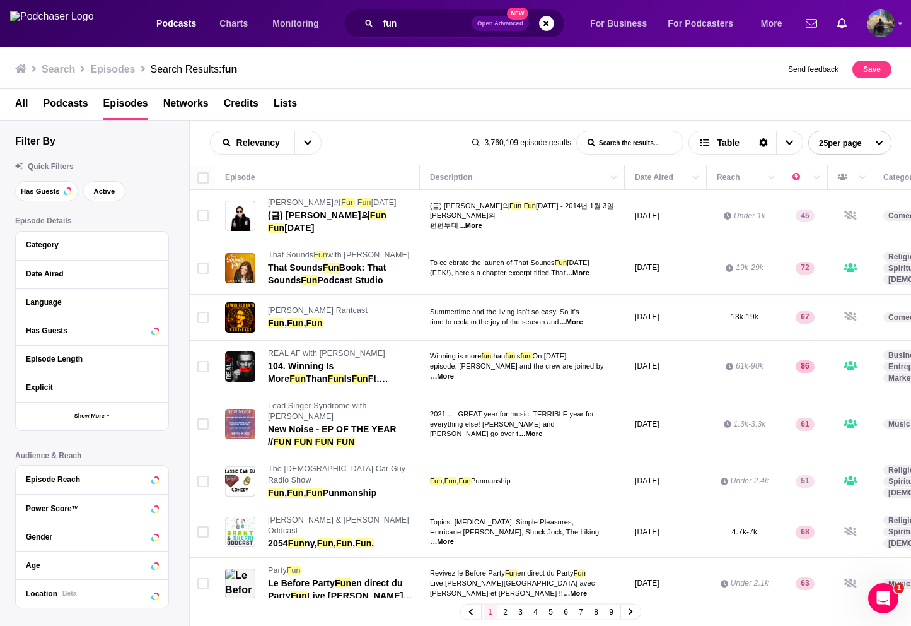
click at [678, 110] on div "All Podcasts Episodes Networks Credits Lists" at bounding box center [458, 107] width 887 height 26
click at [759, 142] on icon "Sort Direction" at bounding box center [763, 142] width 9 height 9
click at [759, 139] on icon "Sort Direction" at bounding box center [763, 143] width 8 height 9
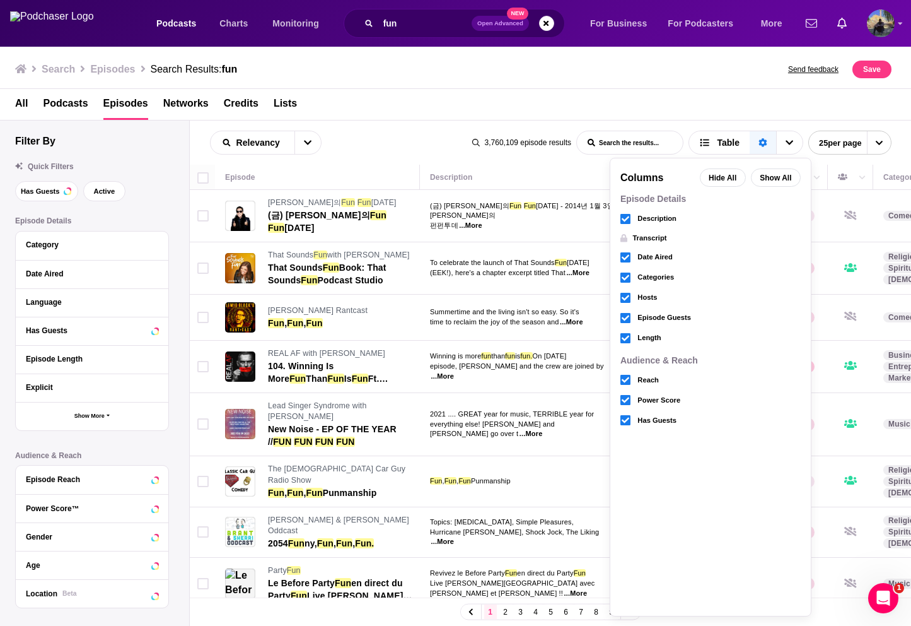
click at [763, 117] on div "All Podcasts Episodes Networks Credits Lists" at bounding box center [458, 107] width 887 height 26
